Goal: Transaction & Acquisition: Download file/media

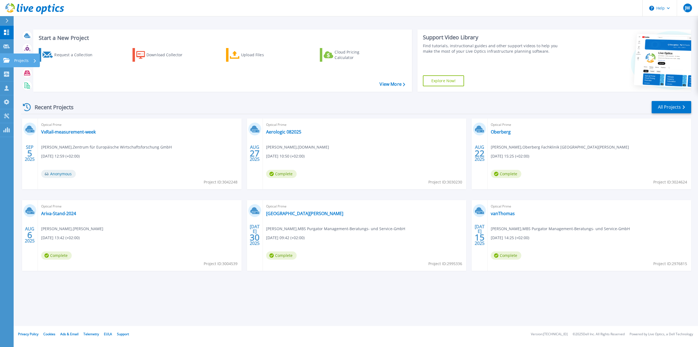
click at [10, 56] on link "Projects Projects" at bounding box center [7, 60] width 14 height 14
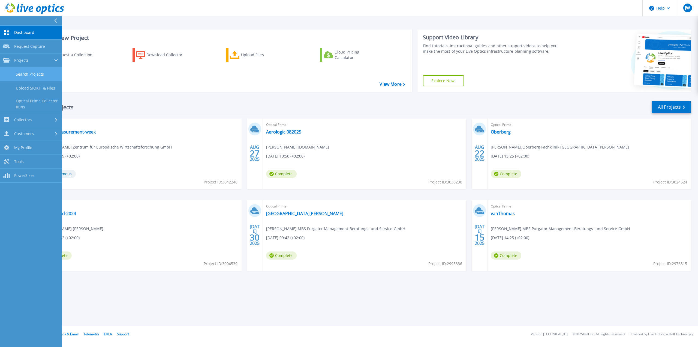
click at [19, 72] on link "Search Projects" at bounding box center [31, 74] width 62 height 14
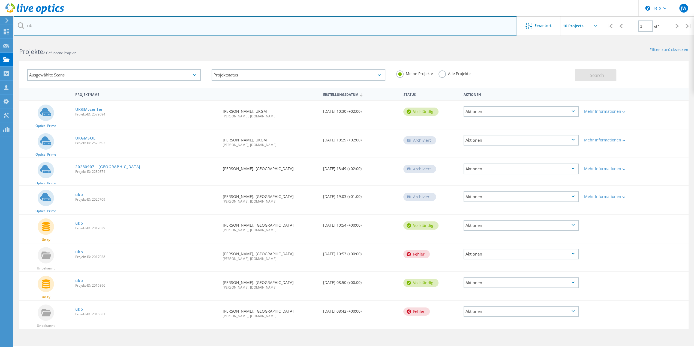
drag, startPoint x: 70, startPoint y: 26, endPoint x: -7, endPoint y: 22, distance: 77.0
click at [0, 22] on html "\n Help Explore Helpful Articles Contact Support JW Vertriebspartner-Teammitgli…" at bounding box center [347, 181] width 694 height 362
type input "ser"
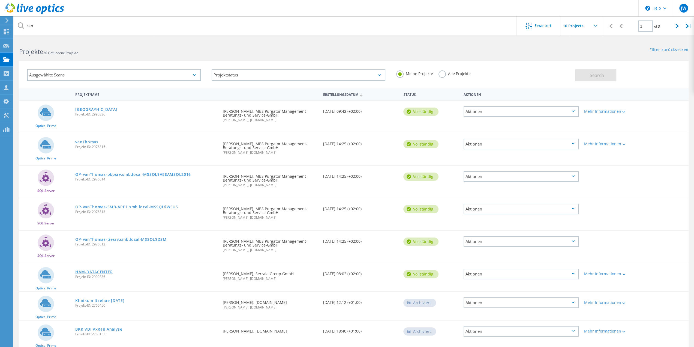
click at [87, 270] on link "HAM-DATACENTER" at bounding box center [93, 272] width 37 height 4
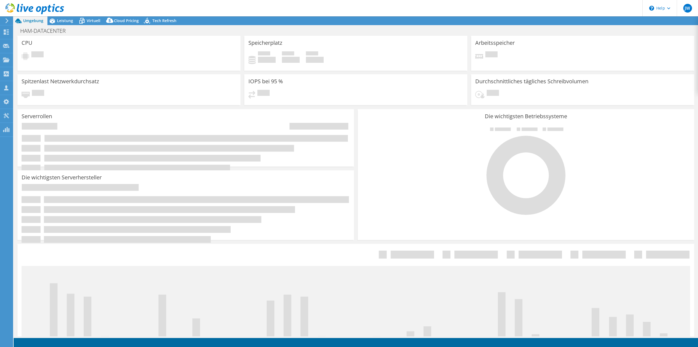
select select "EUFrankfurt"
select select "USD"
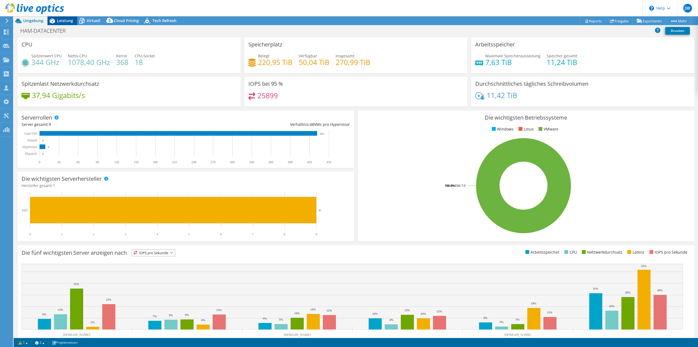
click at [63, 19] on span "Leistung" at bounding box center [65, 20] width 16 height 5
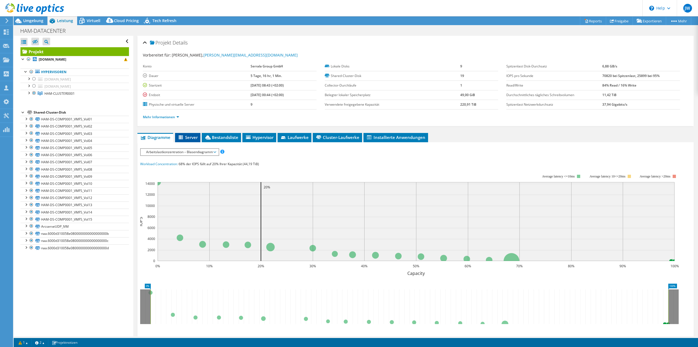
click at [190, 137] on span "Server" at bounding box center [188, 136] width 20 height 5
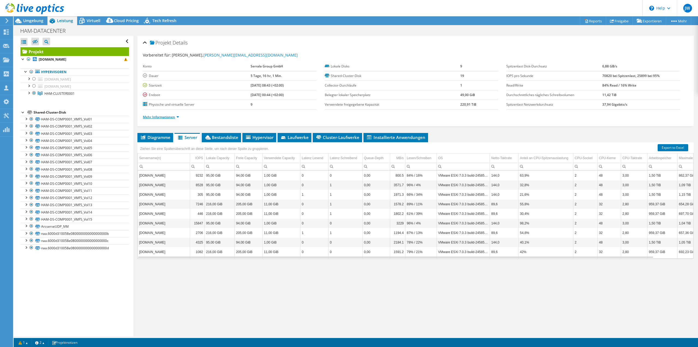
click at [167, 115] on link "Mehr Informationen" at bounding box center [161, 117] width 36 height 5
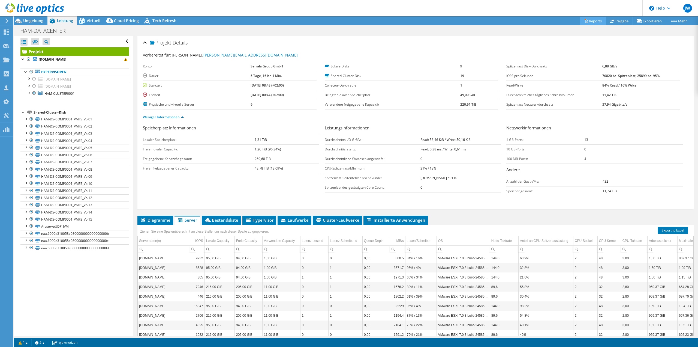
click at [588, 20] on link "Reports" at bounding box center [593, 21] width 26 height 8
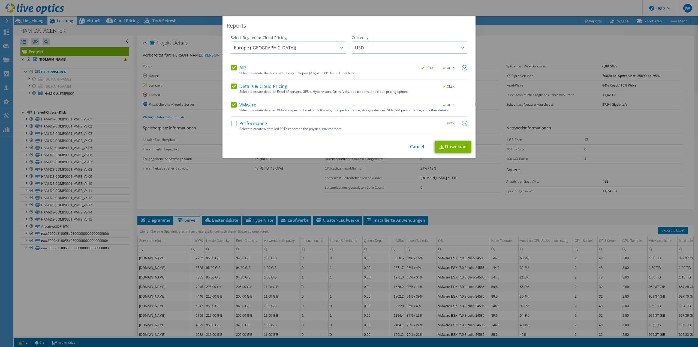
click at [231, 68] on label "AIR" at bounding box center [238, 67] width 15 height 5
click at [0, 0] on input "AIR" at bounding box center [0, 0] width 0 height 0
click at [231, 87] on label "Details & Cloud Pricing" at bounding box center [259, 85] width 56 height 5
click at [0, 0] on input "Details & Cloud Pricing" at bounding box center [0, 0] width 0 height 0
click at [440, 144] on link "Download" at bounding box center [453, 146] width 37 height 12
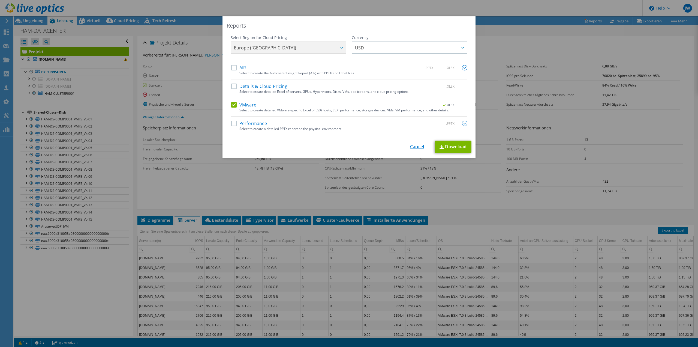
click at [418, 148] on link "Cancel" at bounding box center [417, 146] width 14 height 5
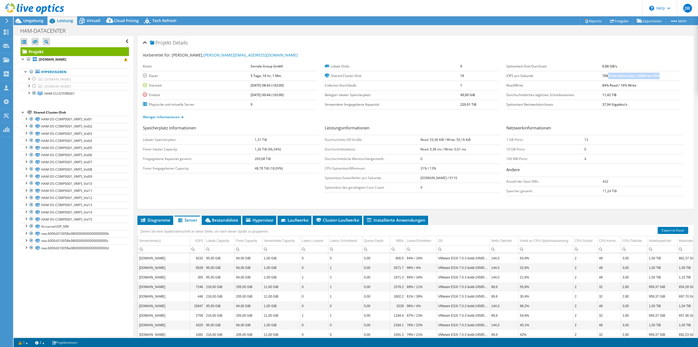
drag, startPoint x: 605, startPoint y: 74, endPoint x: 656, endPoint y: 76, distance: 50.5
click at [656, 76] on b "70820 bei Spitzenlast, 25899 bei 95%" at bounding box center [630, 75] width 57 height 5
click at [23, 15] on link at bounding box center [34, 13] width 59 height 5
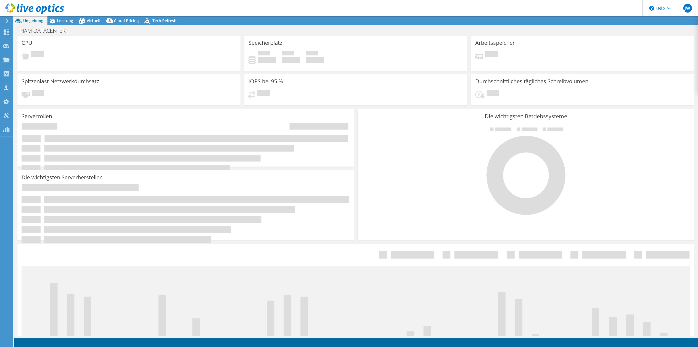
select select "EUFrankfurt"
select select "USD"
